Goal: Navigation & Orientation: Find specific page/section

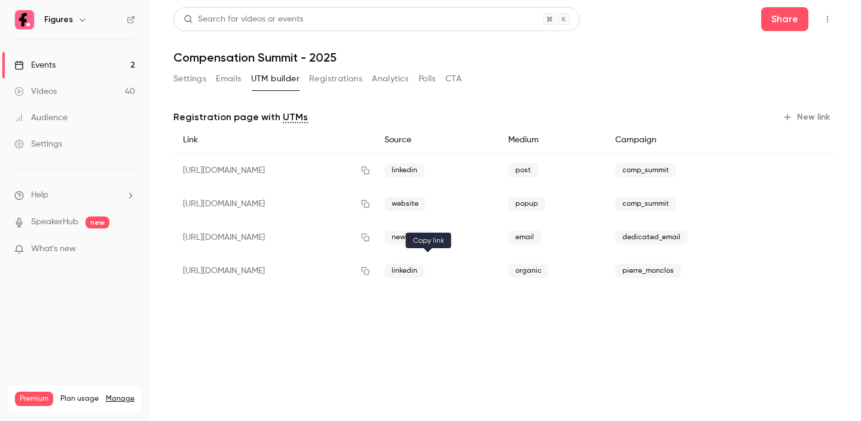
click at [370, 275] on icon "button" at bounding box center [366, 271] width 10 height 8
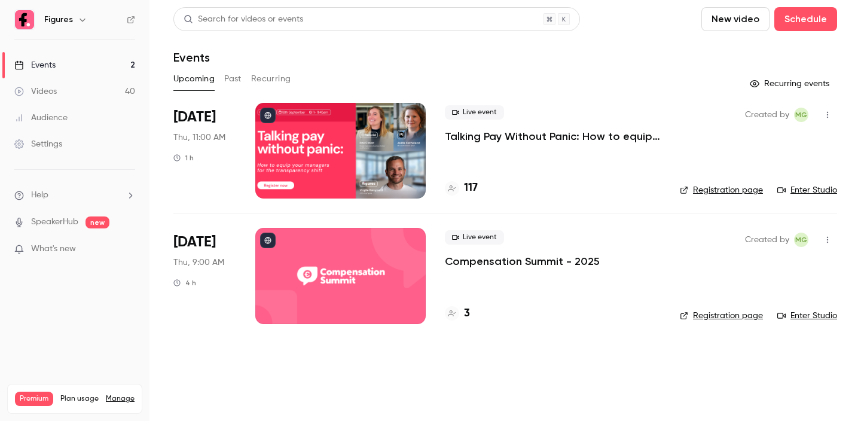
click at [722, 313] on link "Registration page" at bounding box center [721, 316] width 83 height 12
